Goal: Task Accomplishment & Management: Use online tool/utility

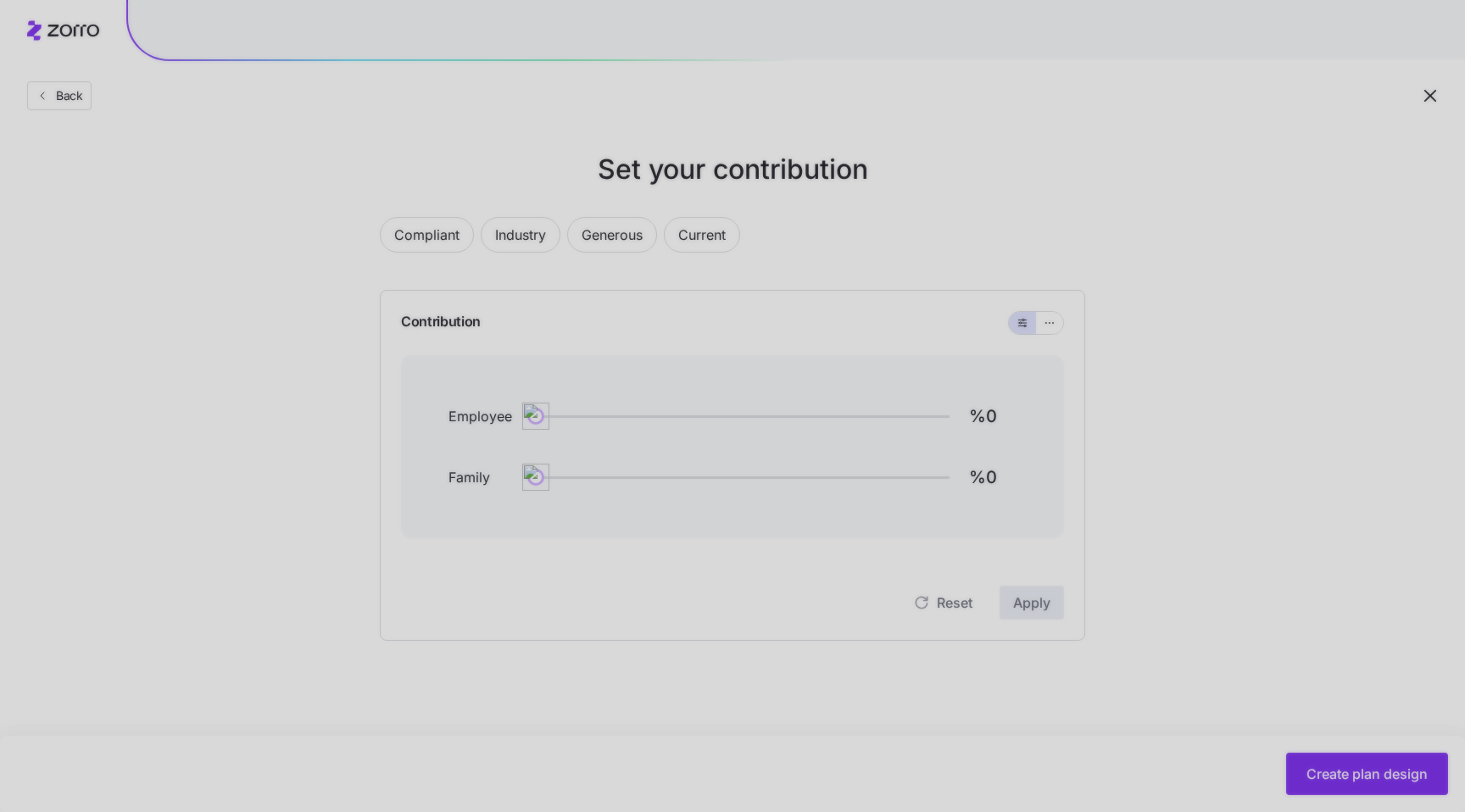
type input "%85"
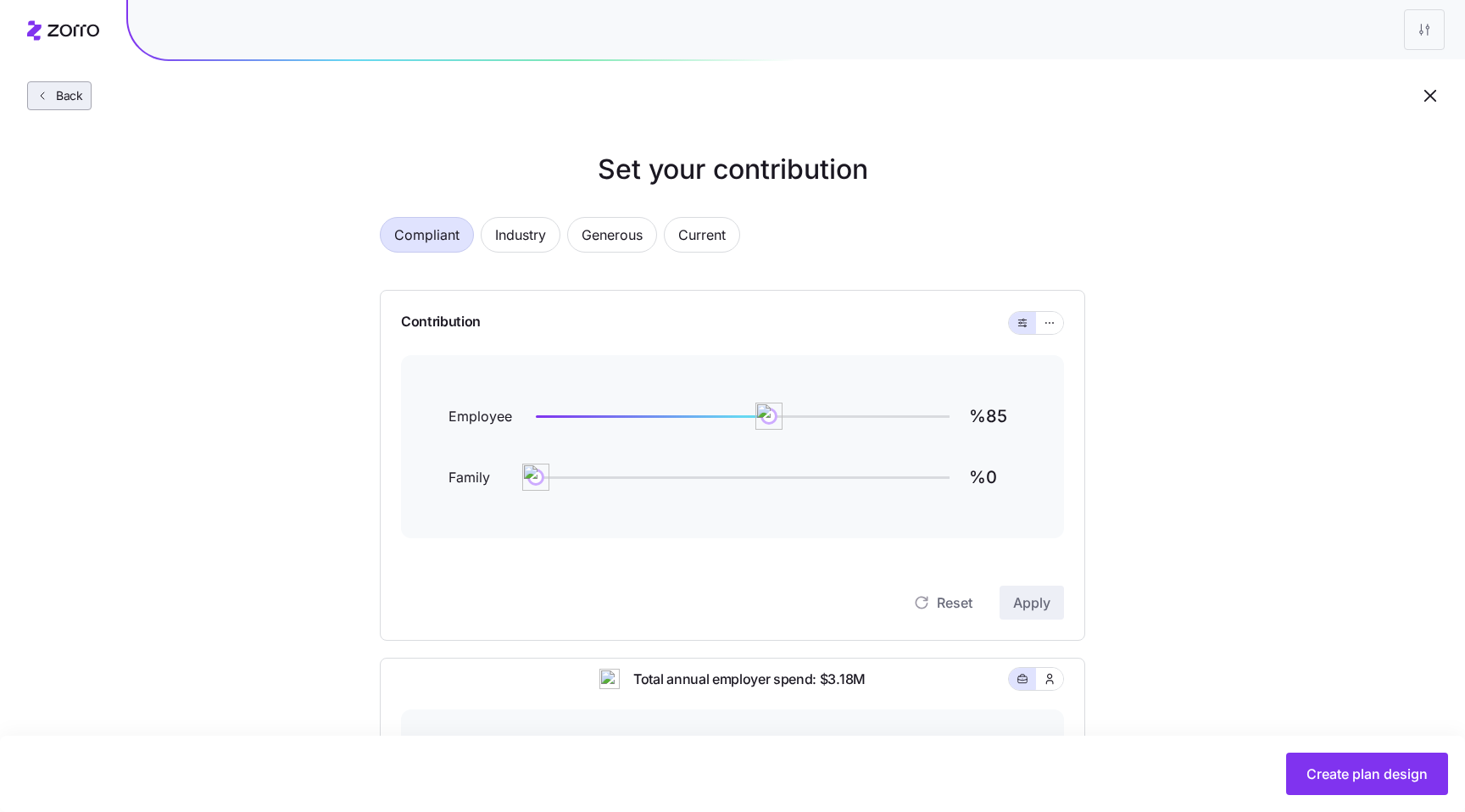
click at [66, 89] on span "Back" at bounding box center [66, 96] width 34 height 17
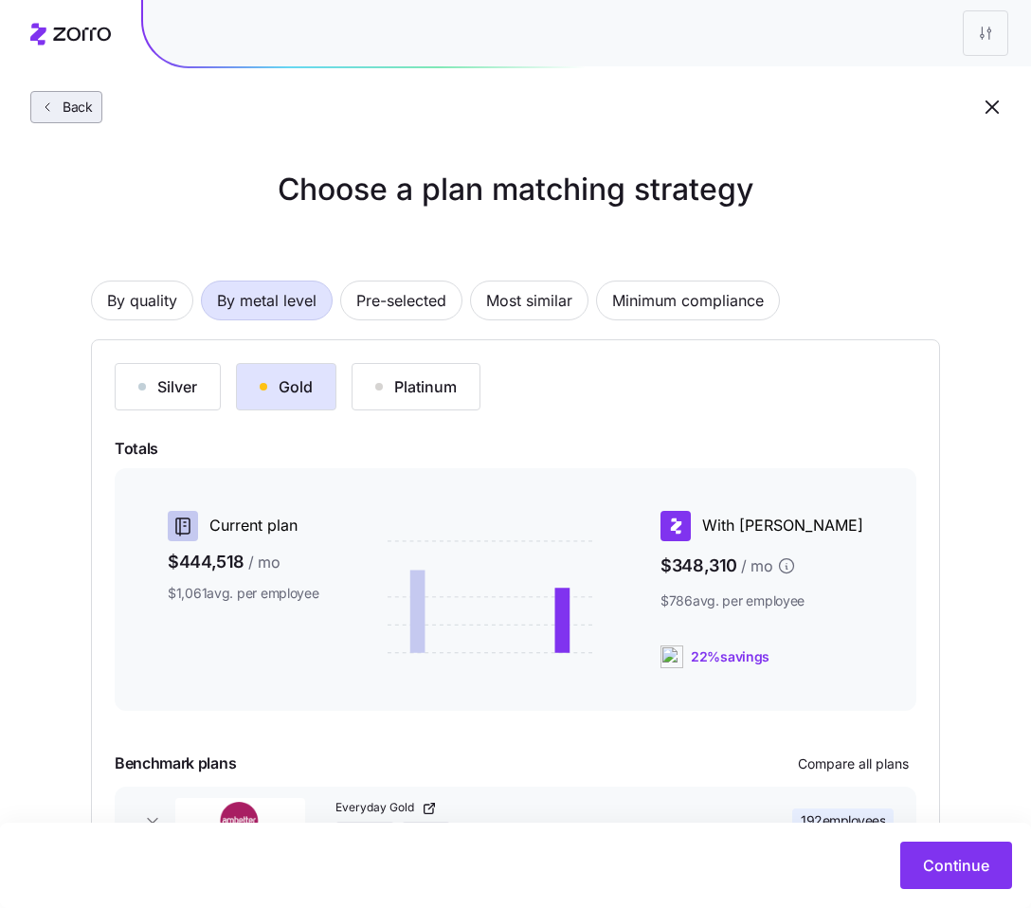
click at [64, 109] on span "Back" at bounding box center [74, 107] width 38 height 19
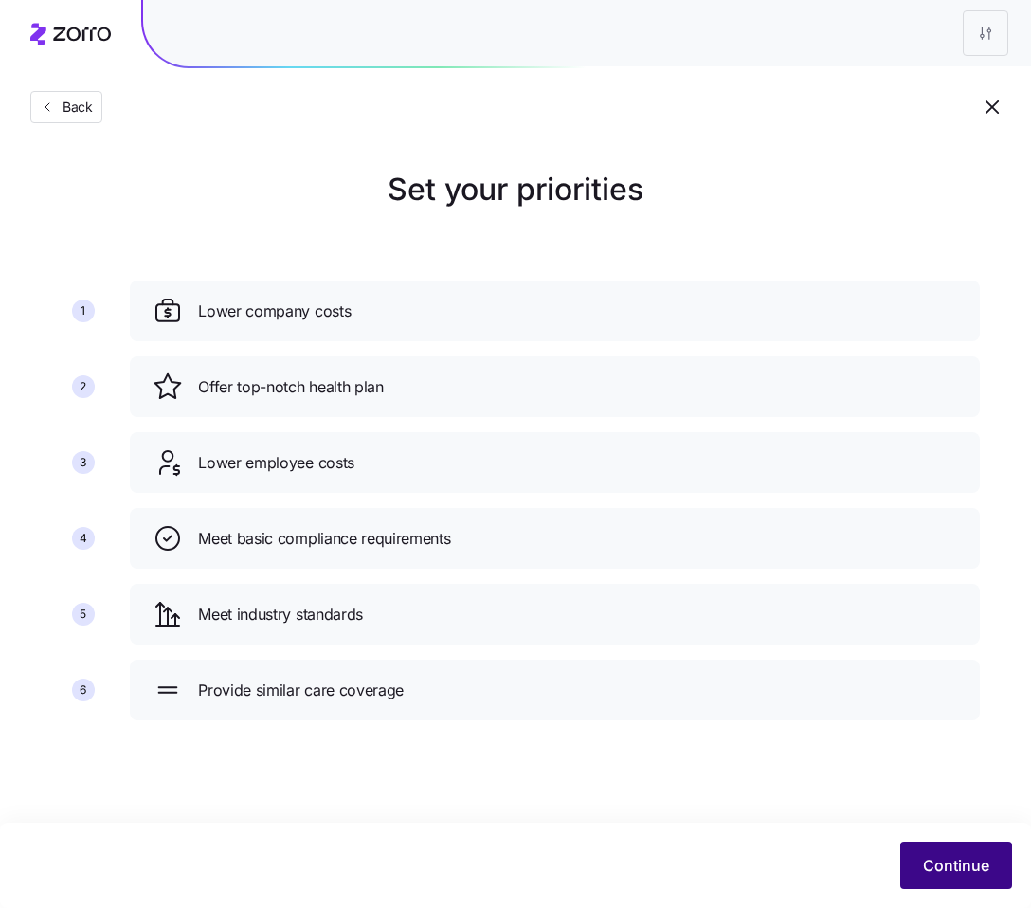
click at [959, 858] on span "Continue" at bounding box center [956, 865] width 66 height 23
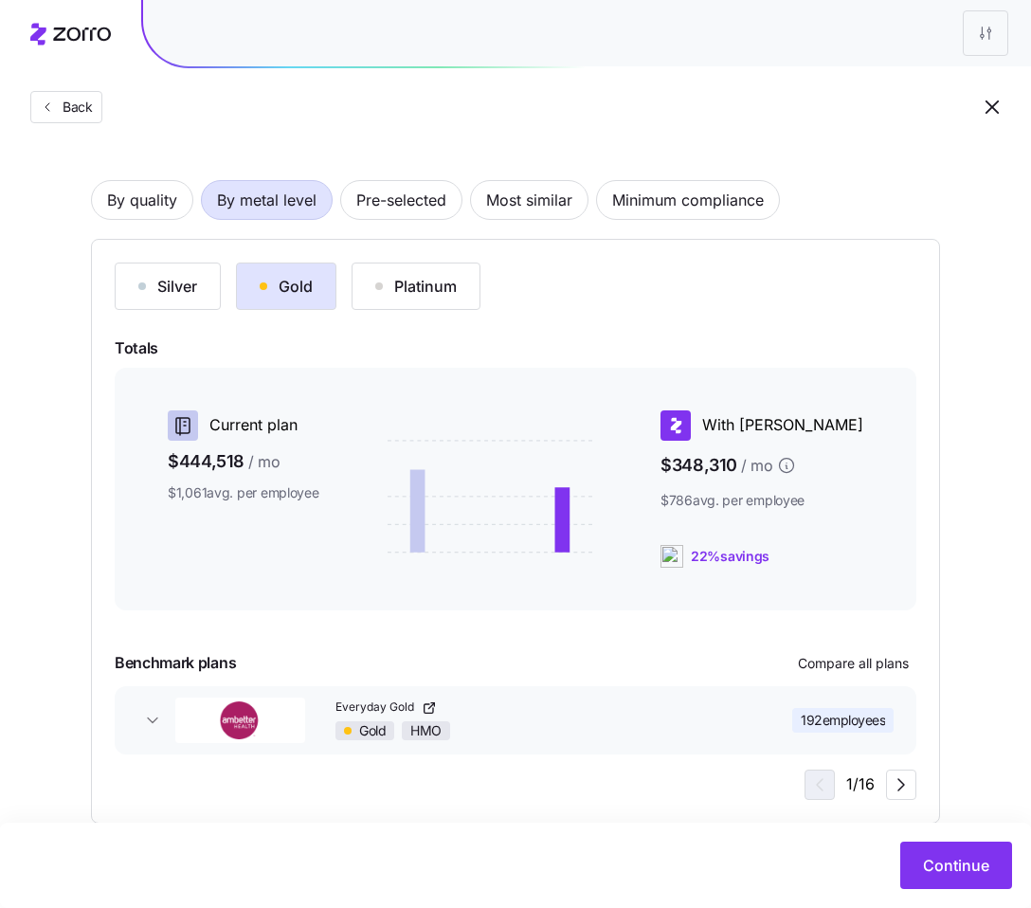
scroll to position [137, 0]
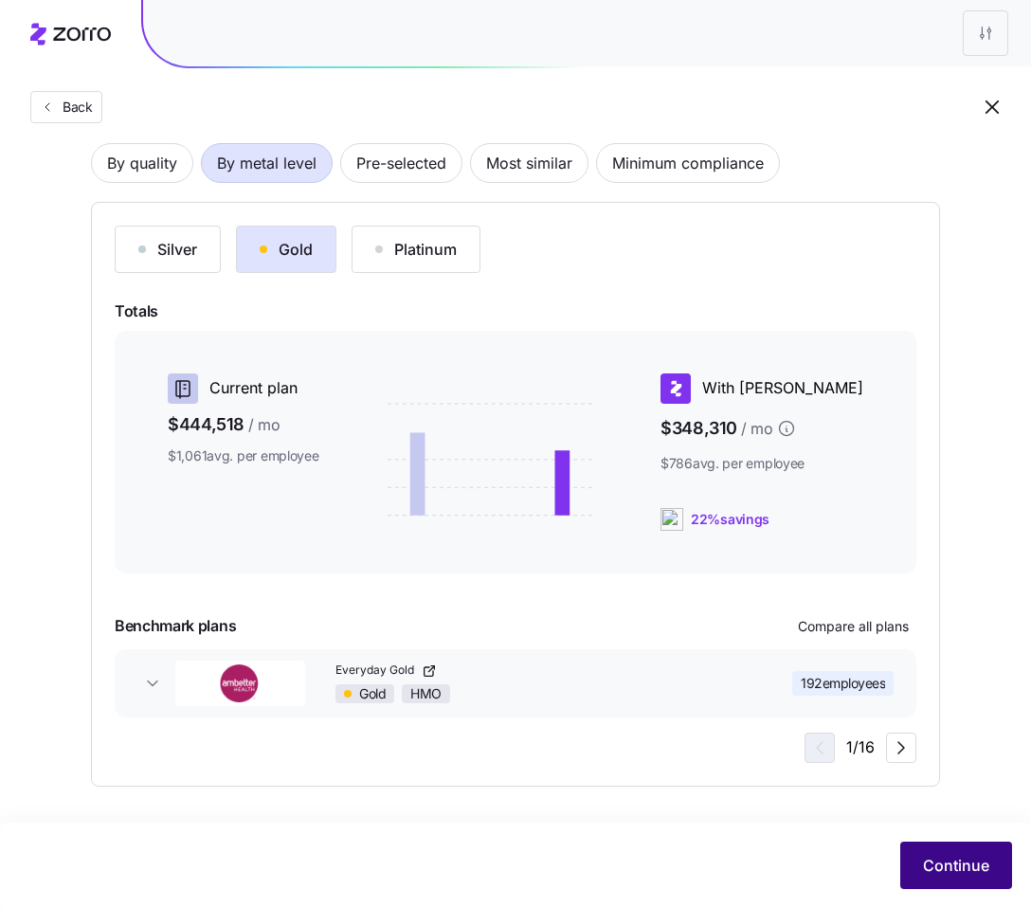
click at [954, 858] on span "Continue" at bounding box center [956, 865] width 66 height 23
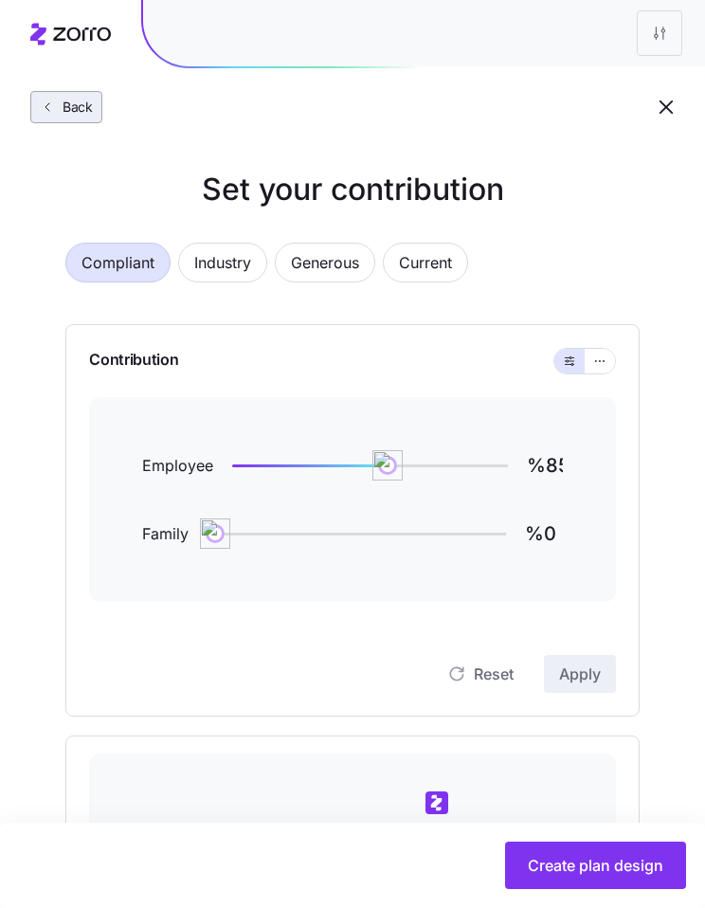
click at [74, 110] on span "Back" at bounding box center [74, 107] width 38 height 19
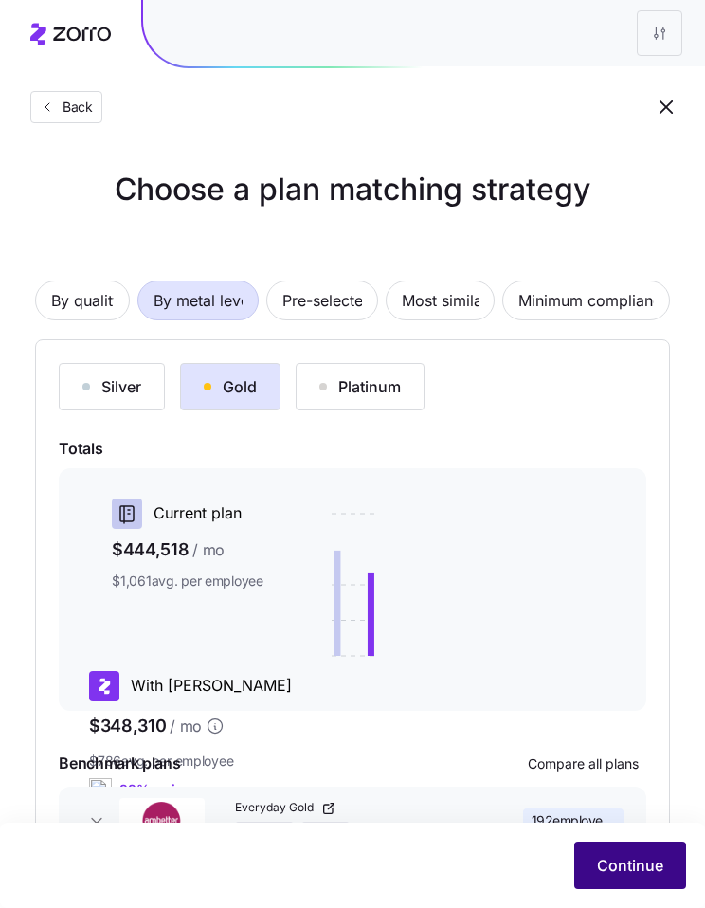
click at [636, 859] on span "Continue" at bounding box center [630, 865] width 66 height 23
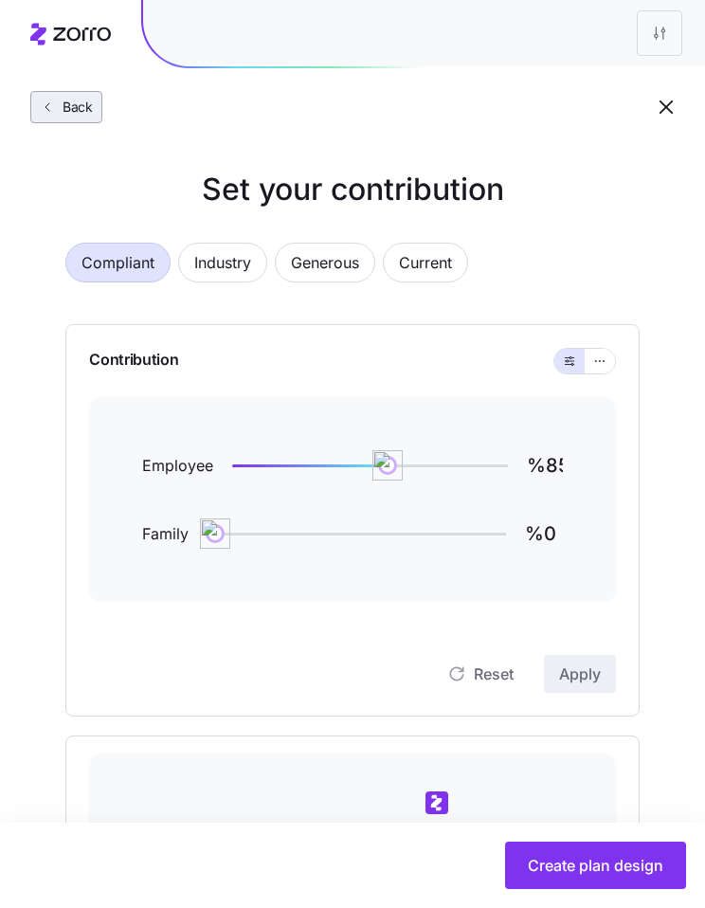
click at [73, 110] on span "Back" at bounding box center [74, 107] width 38 height 19
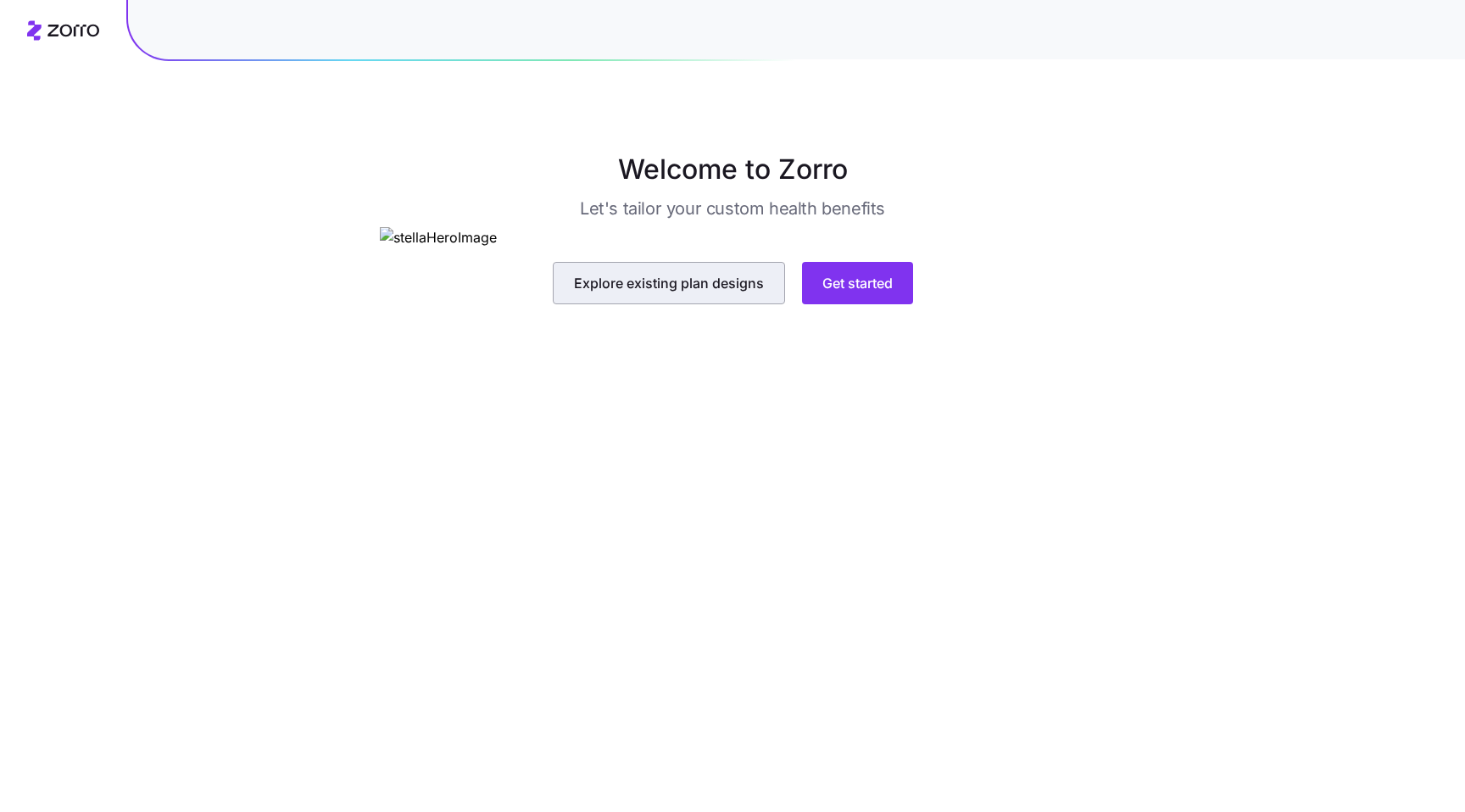
click at [712, 293] on span "Explore existing plan designs" at bounding box center [669, 283] width 190 height 21
click at [736, 293] on span "Explore existing plan designs" at bounding box center [669, 283] width 190 height 21
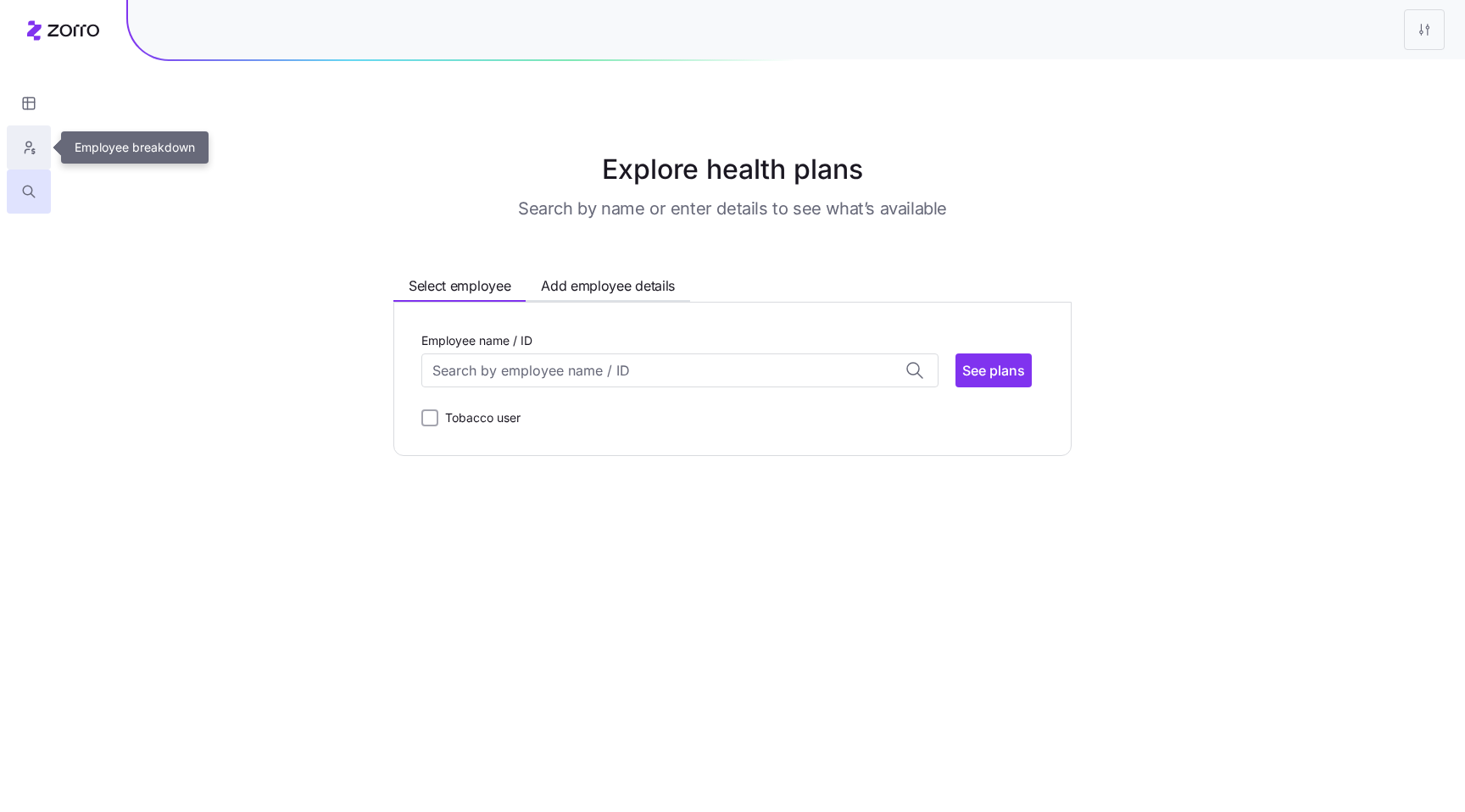
click at [39, 146] on button "button" at bounding box center [29, 147] width 44 height 44
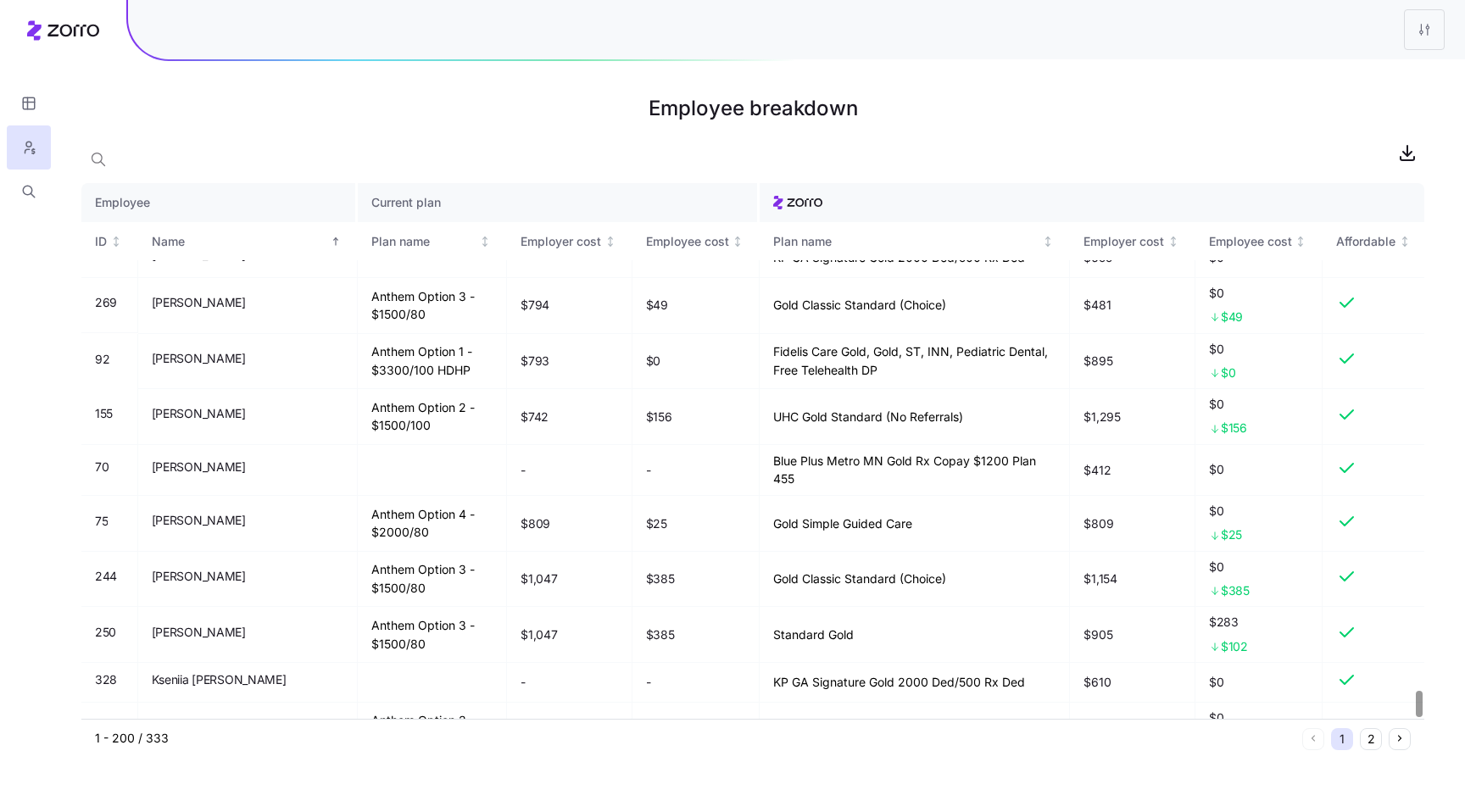
scroll to position [10291, 0]
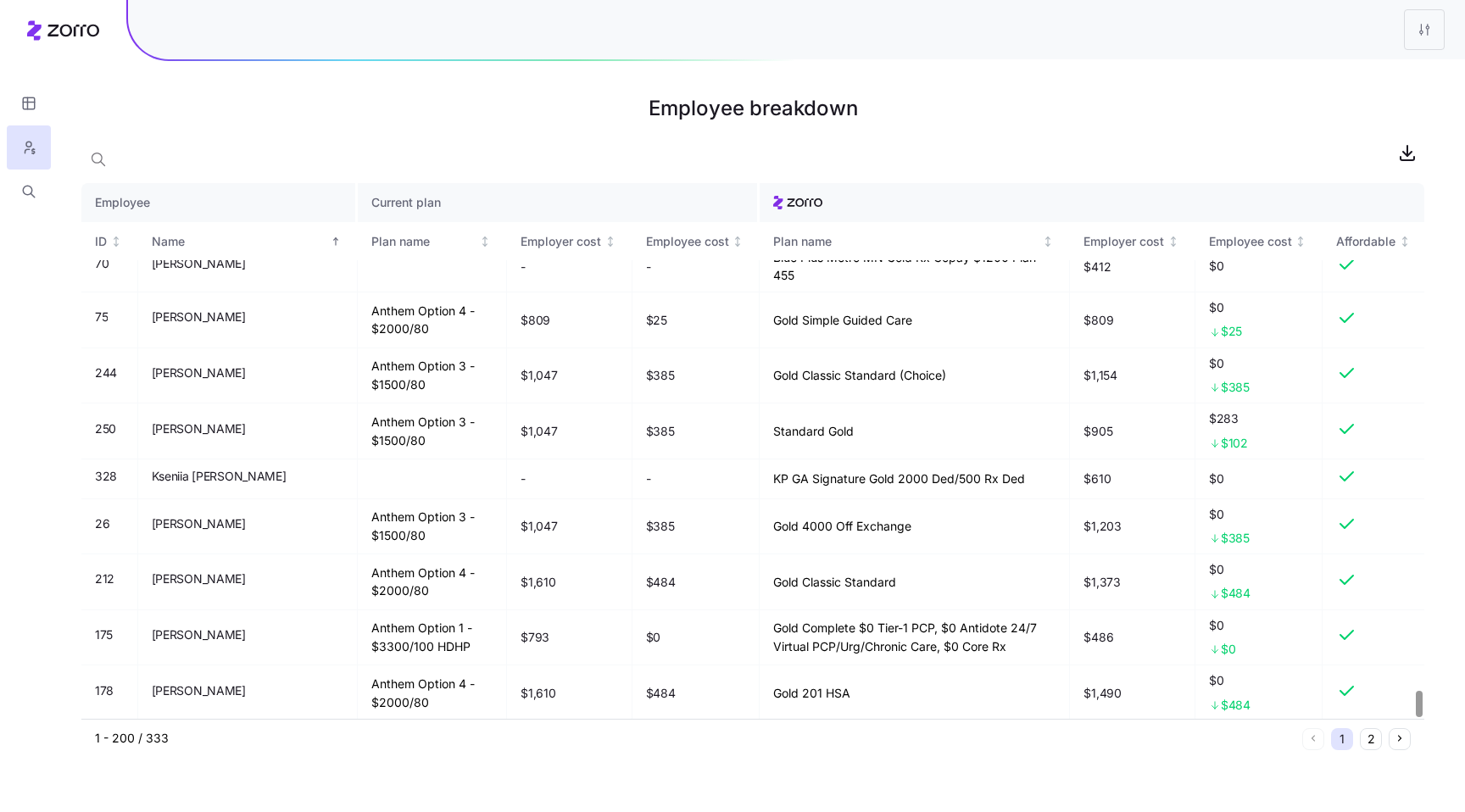
click at [1370, 744] on button "2" at bounding box center [1370, 739] width 22 height 22
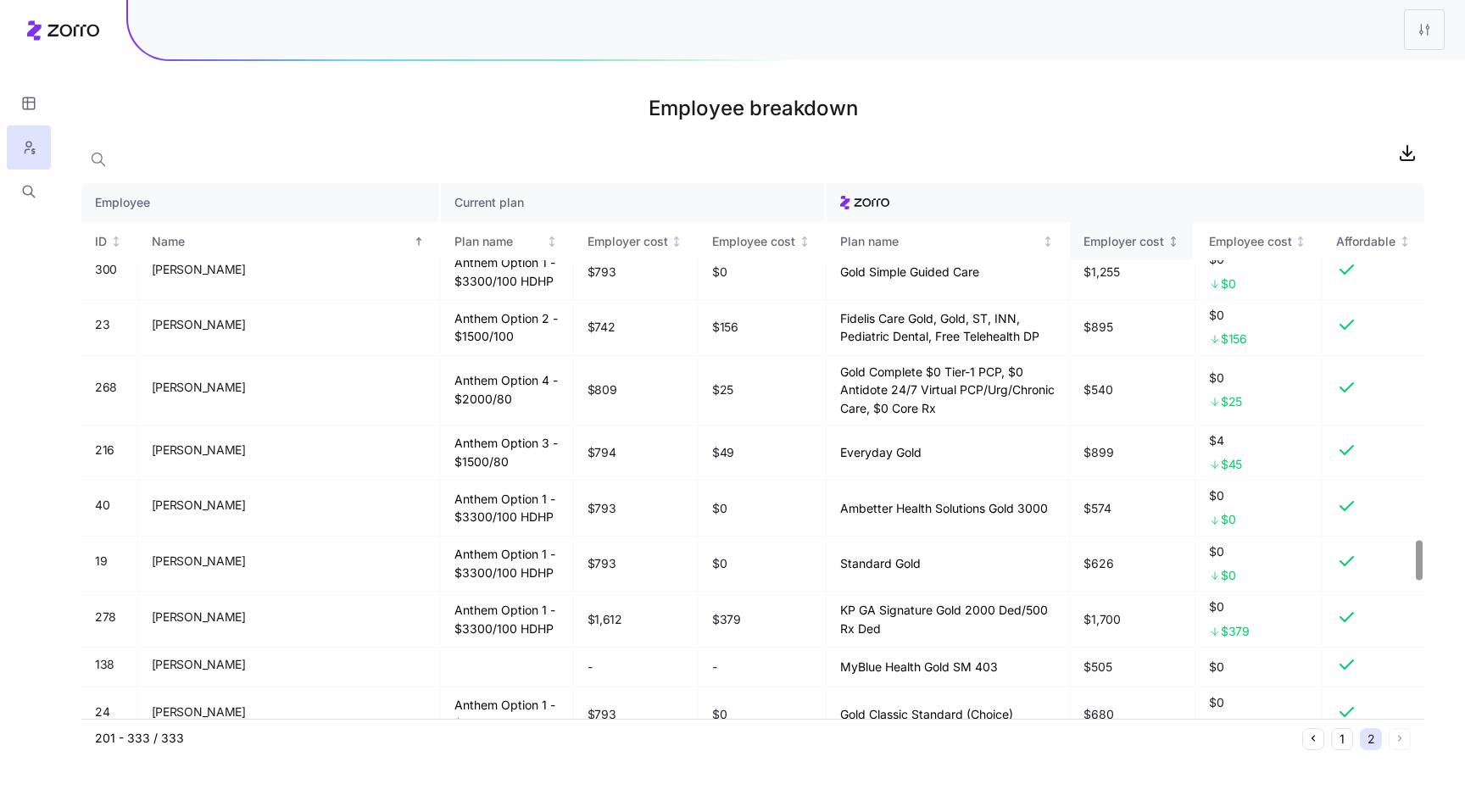
scroll to position [5361, 0]
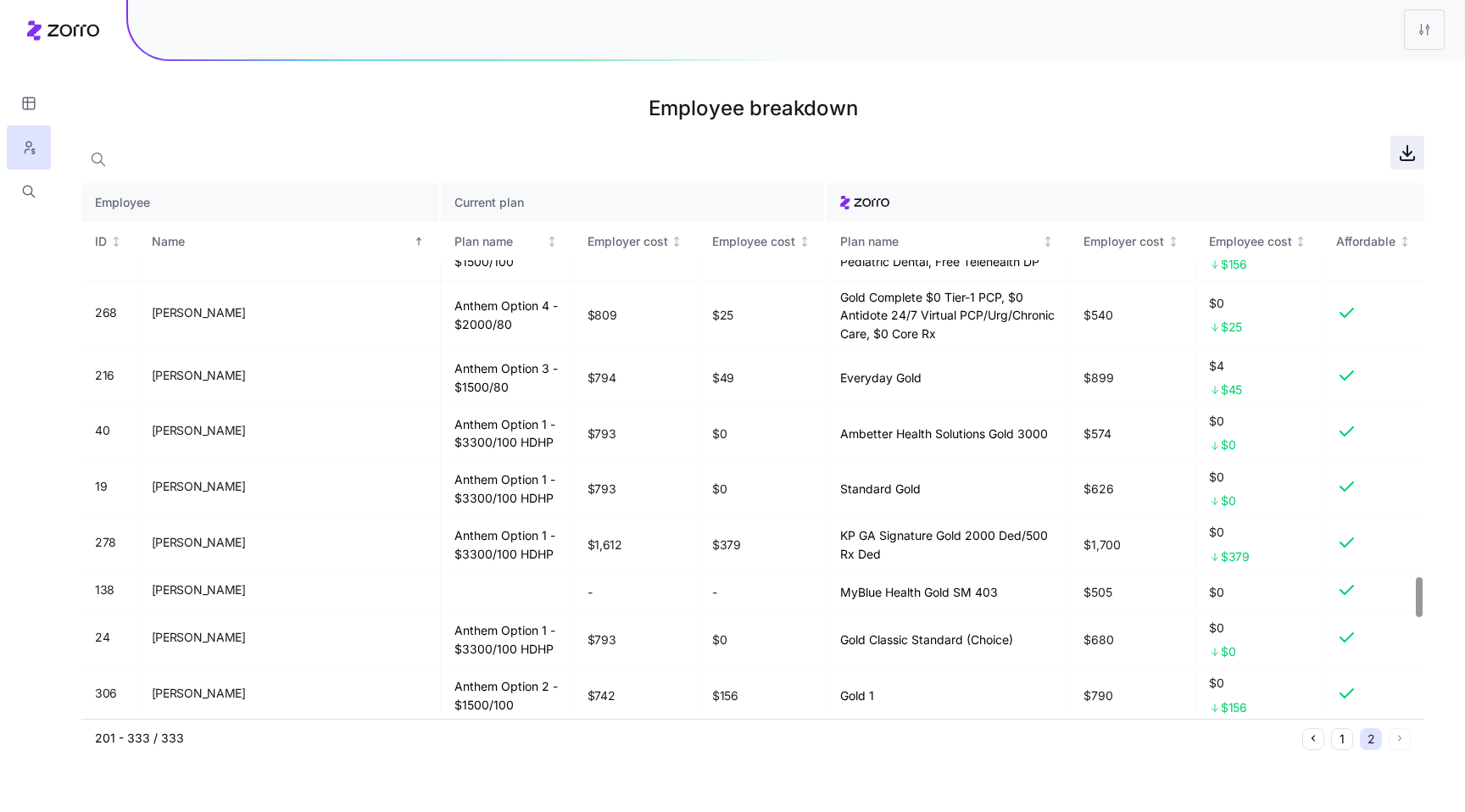
click at [1407, 150] on icon "button" at bounding box center [1407, 150] width 0 height 10
click at [28, 105] on icon "button" at bounding box center [29, 103] width 15 height 17
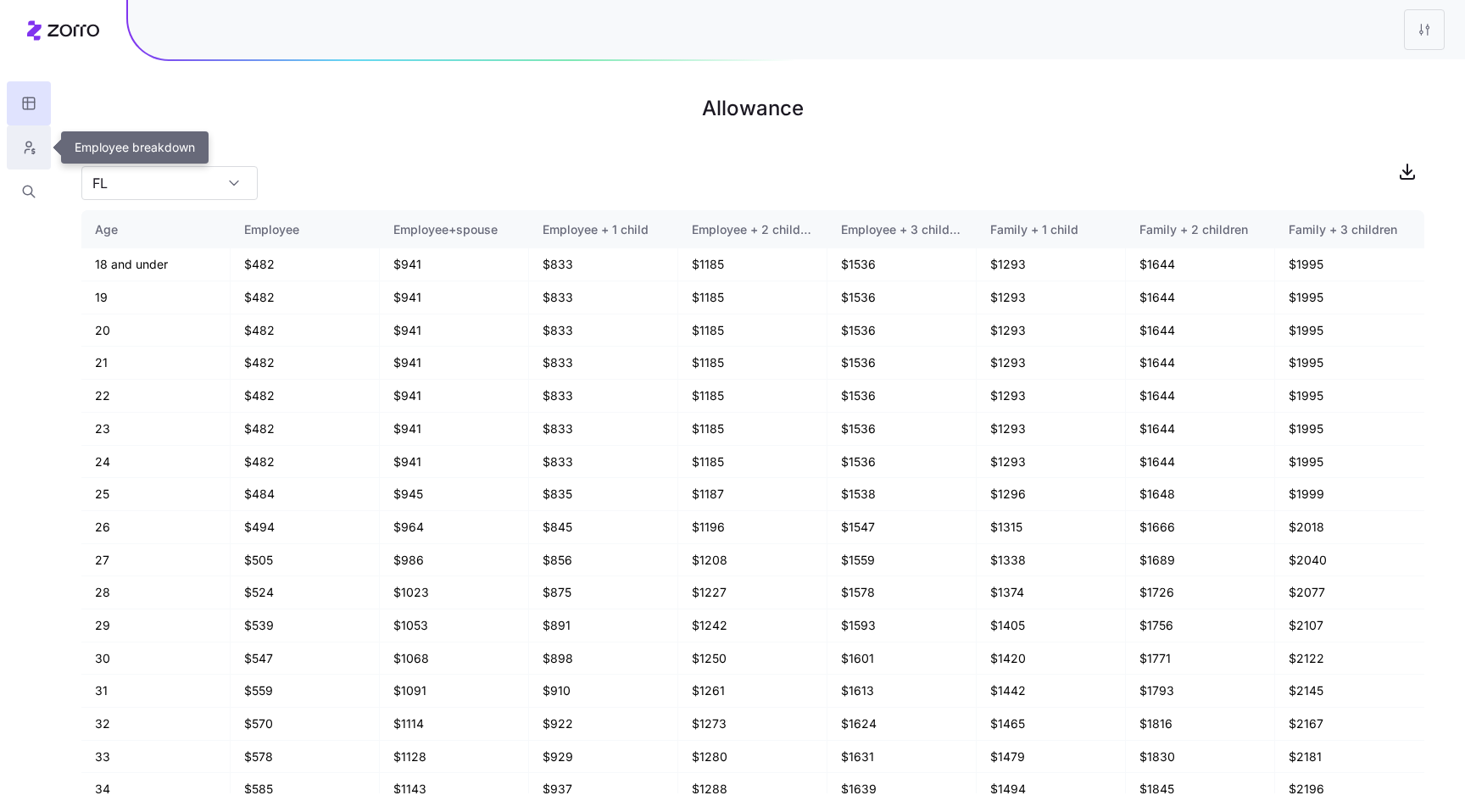
click at [24, 140] on icon "button" at bounding box center [29, 147] width 15 height 17
